Goal: Communication & Community: Answer question/provide support

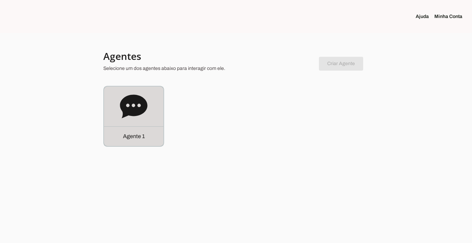
click at [134, 134] on p "Agente 1" at bounding box center [134, 136] width 22 height 8
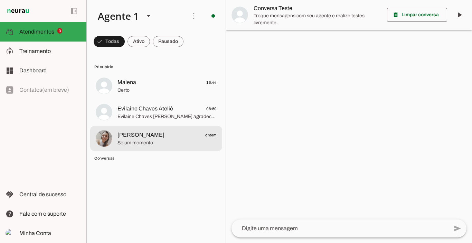
click at [150, 135] on span "[PERSON_NAME]" at bounding box center [140, 135] width 47 height 8
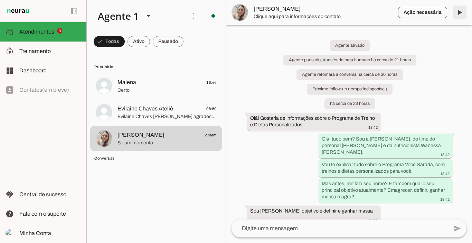
click at [459, 15] on span at bounding box center [459, 12] width 17 height 17
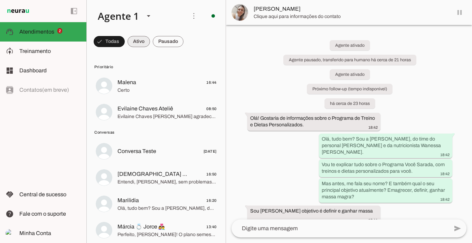
click at [135, 38] on span at bounding box center [139, 41] width 22 height 17
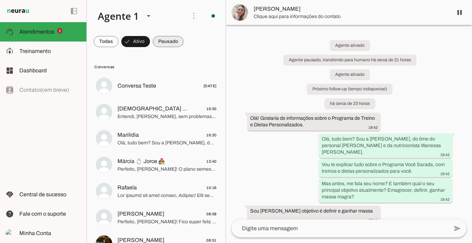
click at [173, 40] on span at bounding box center [168, 41] width 31 height 17
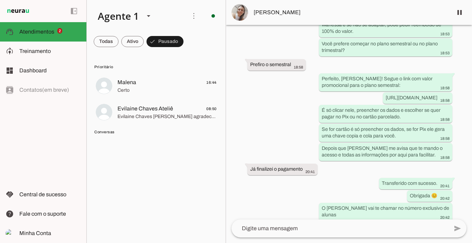
scroll to position [916, 0]
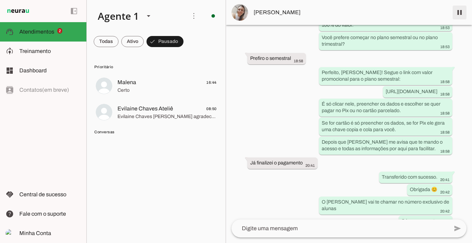
click at [462, 13] on span at bounding box center [459, 12] width 17 height 17
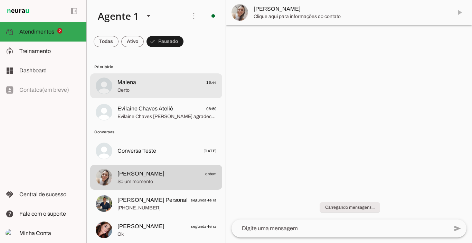
scroll to position [0, 0]
click at [145, 89] on span "Certo" at bounding box center [166, 90] width 99 height 7
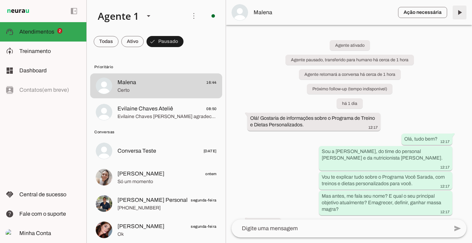
click at [459, 10] on span at bounding box center [459, 12] width 17 height 17
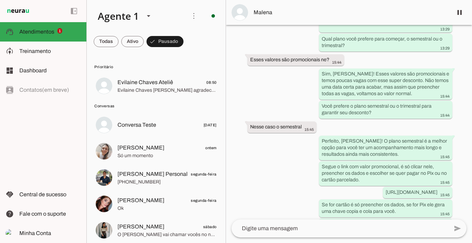
scroll to position [1618, 0]
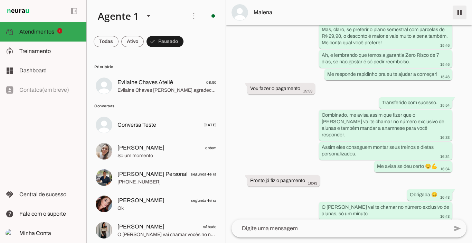
click at [464, 12] on span at bounding box center [459, 12] width 17 height 17
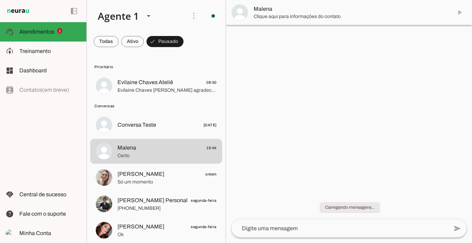
scroll to position [0, 0]
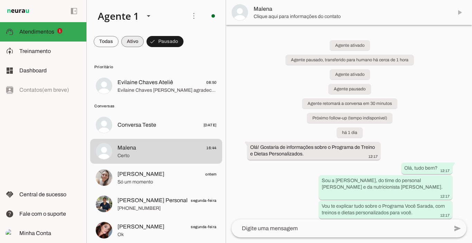
click at [131, 41] on span at bounding box center [132, 41] width 22 height 17
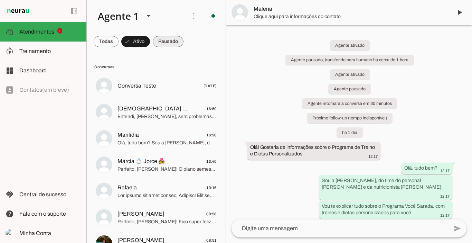
click at [162, 40] on span at bounding box center [168, 41] width 31 height 17
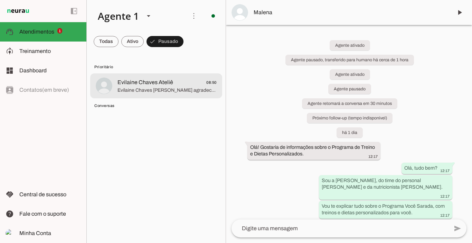
click at [155, 88] on span "Evilaine Chaves [PERSON_NAME] agradece seu contato. Como podemos ajudar?" at bounding box center [166, 90] width 99 height 7
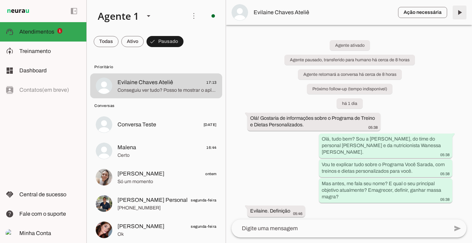
click at [458, 12] on span at bounding box center [459, 12] width 17 height 17
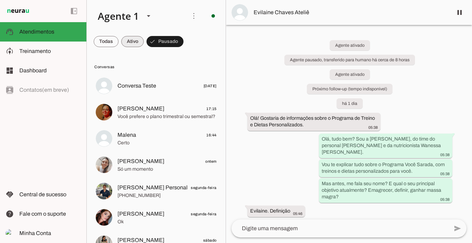
click at [131, 42] on span at bounding box center [132, 41] width 22 height 17
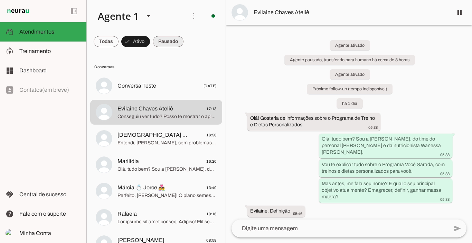
click at [158, 43] on span at bounding box center [168, 41] width 31 height 17
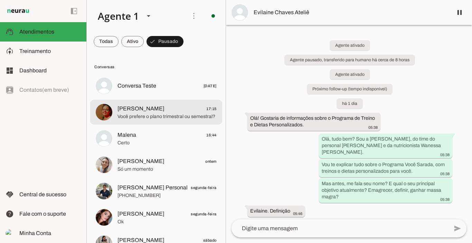
click at [150, 112] on span "[PERSON_NAME]" at bounding box center [140, 108] width 47 height 8
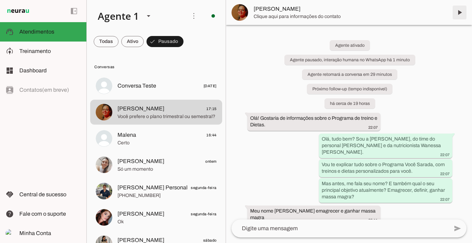
click at [460, 12] on span at bounding box center [459, 12] width 17 height 17
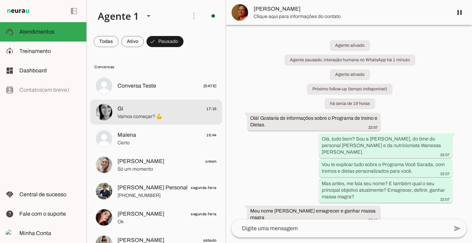
click at [131, 112] on span "Gi 17:15" at bounding box center [166, 108] width 99 height 9
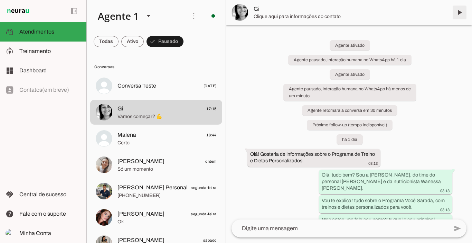
click at [456, 12] on span at bounding box center [459, 12] width 17 height 17
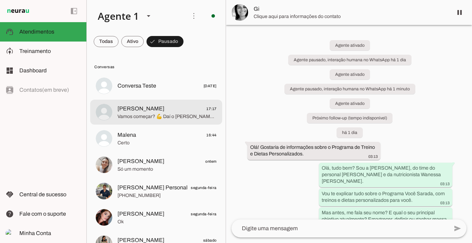
click at [144, 112] on span "[PERSON_NAME]" at bounding box center [140, 108] width 47 height 8
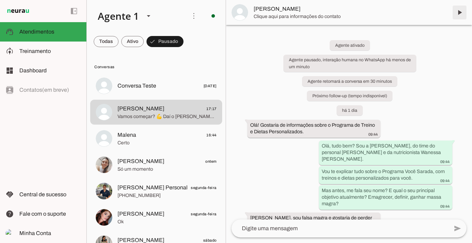
click at [461, 13] on span at bounding box center [459, 12] width 17 height 17
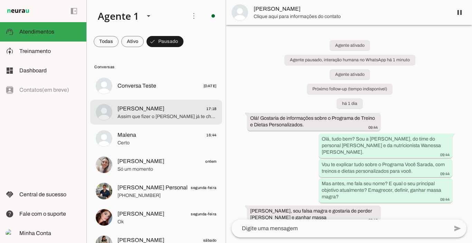
click at [197, 107] on span "[PERSON_NAME] 17:18" at bounding box center [166, 108] width 99 height 9
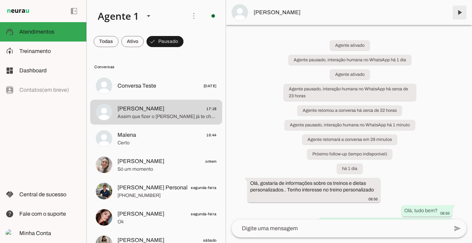
click at [459, 12] on span at bounding box center [459, 12] width 17 height 17
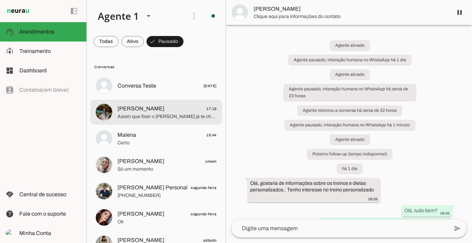
click at [132, 111] on span "[PERSON_NAME]" at bounding box center [140, 108] width 47 height 8
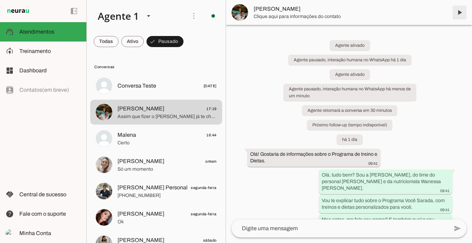
click at [462, 12] on span at bounding box center [459, 12] width 17 height 17
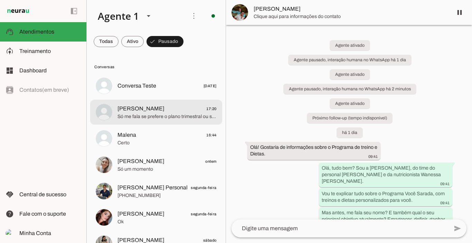
click at [143, 114] on span "Só me fala se prefere o plano trimestral ou semestral?" at bounding box center [166, 116] width 99 height 7
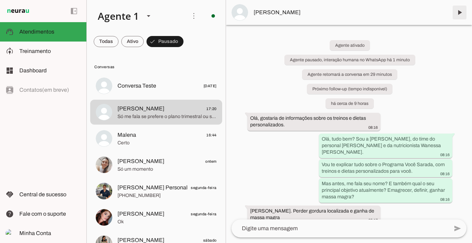
click at [458, 12] on span at bounding box center [459, 12] width 17 height 17
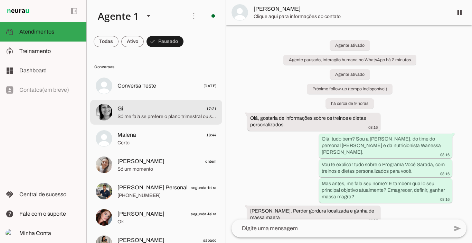
click at [154, 116] on span "Só me fala se prefere o plano trimestral ou semestral?" at bounding box center [166, 116] width 99 height 7
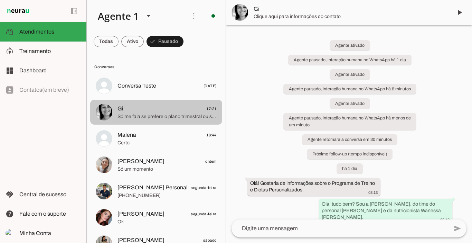
scroll to position [675, 0]
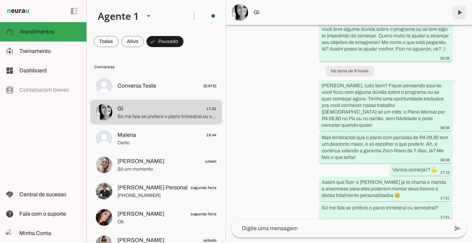
click at [458, 12] on span at bounding box center [459, 12] width 17 height 17
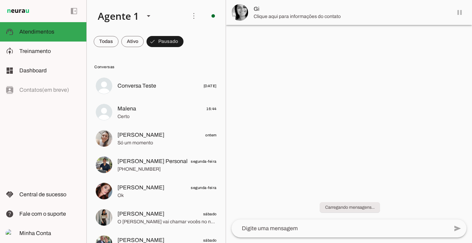
scroll to position [0, 0]
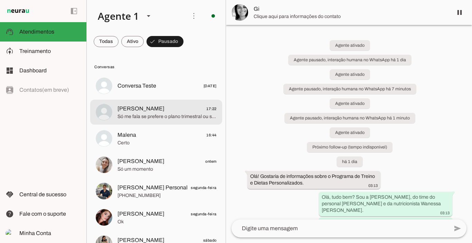
click at [157, 110] on span "[PERSON_NAME] 17:22" at bounding box center [166, 108] width 99 height 9
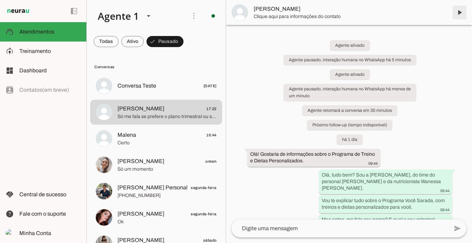
scroll to position [1324, 0]
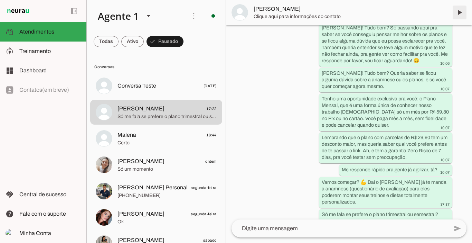
click at [461, 13] on span at bounding box center [459, 12] width 17 height 17
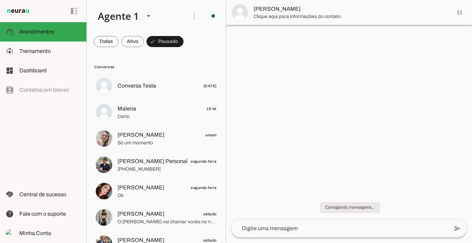
scroll to position [0, 0]
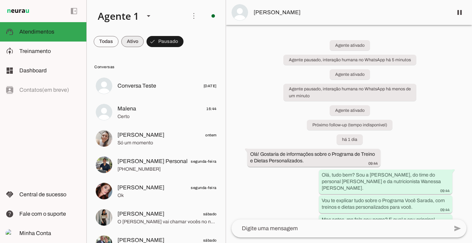
click at [133, 40] on span at bounding box center [132, 41] width 22 height 17
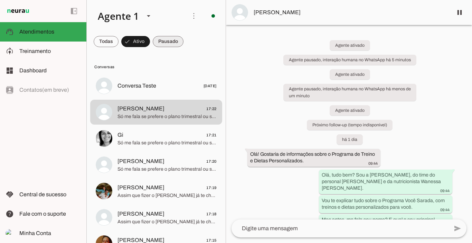
click at [170, 40] on span at bounding box center [168, 41] width 31 height 17
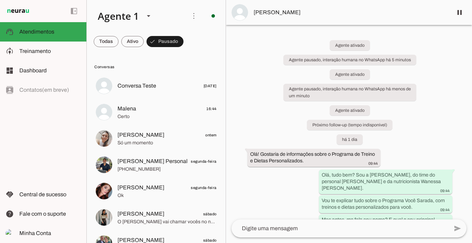
click at [167, 41] on span at bounding box center [165, 41] width 37 height 17
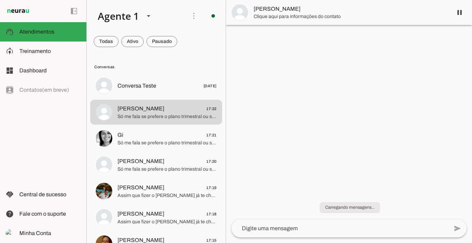
drag, startPoint x: 471, startPoint y: 49, endPoint x: 472, endPoint y: 243, distance: 194.2
click at [472, 242] on html at bounding box center [236, 121] width 472 height 243
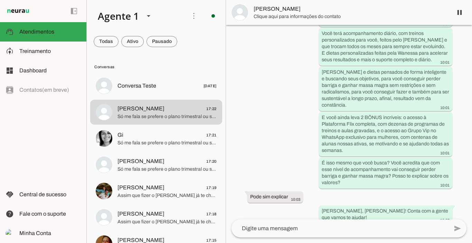
scroll to position [1318, 0]
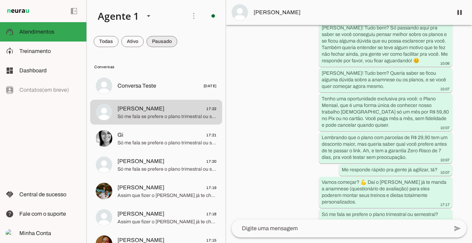
click at [160, 40] on span at bounding box center [162, 41] width 31 height 17
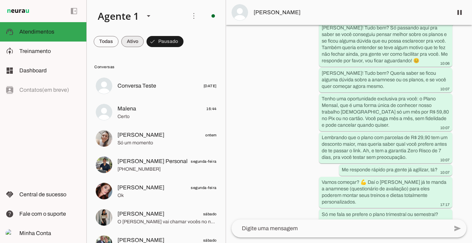
click at [129, 40] on span at bounding box center [132, 41] width 22 height 17
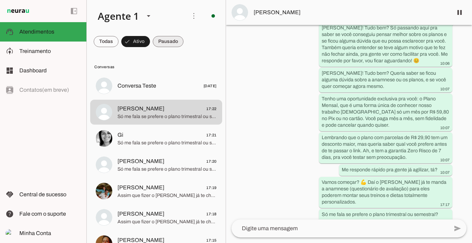
click at [171, 41] on span at bounding box center [168, 41] width 31 height 17
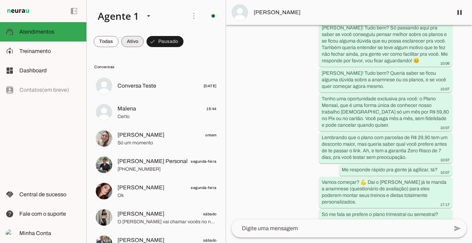
click at [135, 44] on span at bounding box center [132, 41] width 22 height 17
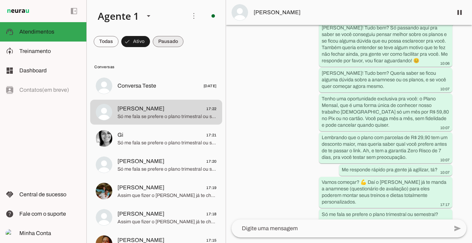
click at [159, 43] on span at bounding box center [168, 41] width 31 height 17
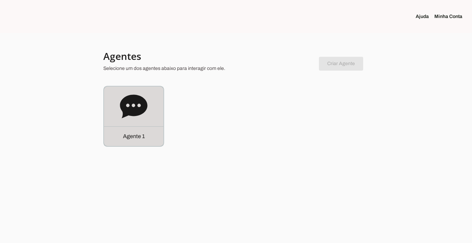
click at [145, 139] on div "Agente 1" at bounding box center [133, 136] width 59 height 20
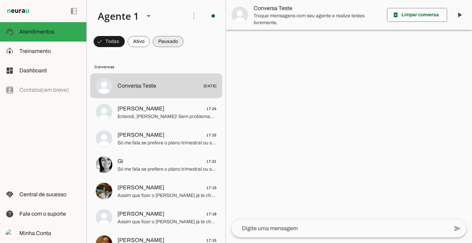
click at [162, 49] on span at bounding box center [168, 41] width 31 height 17
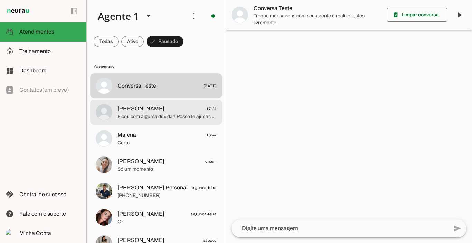
click at [178, 113] on span "Ficou com alguma dúvida? Posso te ajudar? Saber qualquer motivo te impede?" at bounding box center [166, 116] width 99 height 7
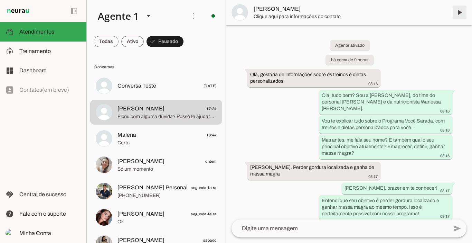
click at [460, 12] on span at bounding box center [459, 12] width 17 height 17
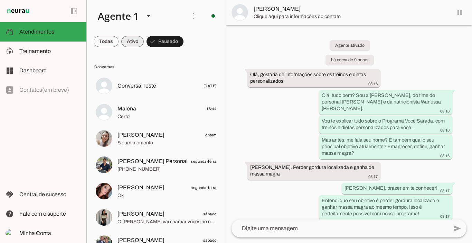
click at [134, 38] on span at bounding box center [132, 41] width 22 height 17
